Goal: Register for event/course

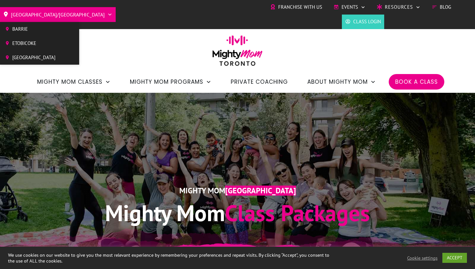
click at [42, 14] on span "[GEOGRAPHIC_DATA]/[GEOGRAPHIC_DATA]" at bounding box center [58, 14] width 94 height 10
click at [29, 58] on span "[GEOGRAPHIC_DATA]" at bounding box center [33, 58] width 43 height 10
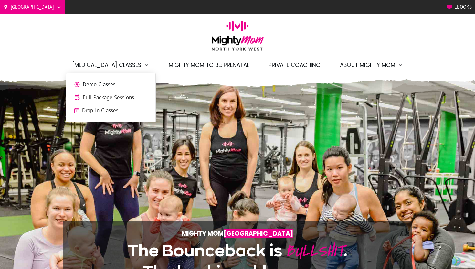
click at [115, 88] on span "Demo Classes" at bounding box center [115, 85] width 65 height 8
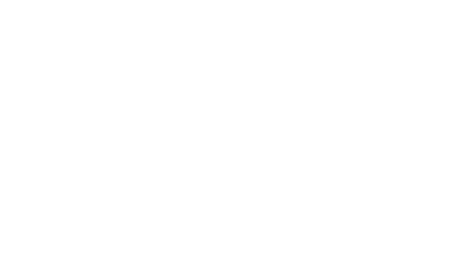
scroll to position [435, 0]
